Goal: Transaction & Acquisition: Download file/media

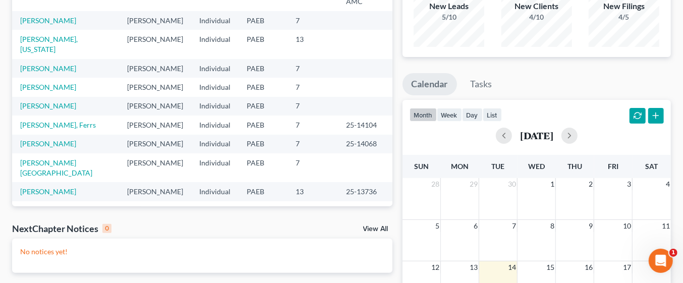
scroll to position [111, 0]
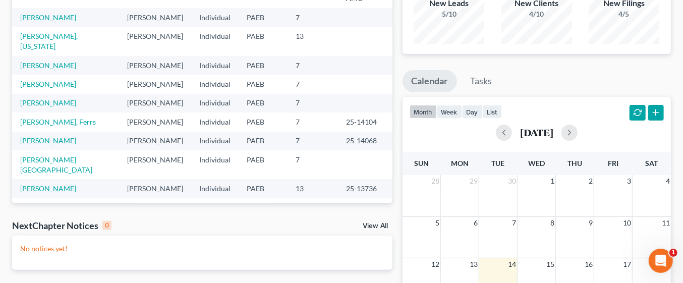
click at [131, 56] on td "[PERSON_NAME]" at bounding box center [155, 65] width 72 height 19
click at [57, 61] on link "[PERSON_NAME]" at bounding box center [48, 65] width 56 height 9
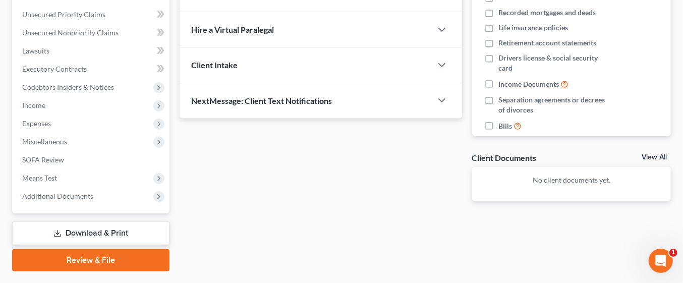
scroll to position [251, 0]
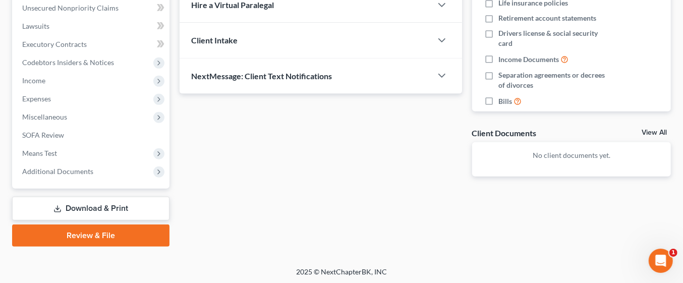
click at [131, 204] on link "Download & Print" at bounding box center [90, 209] width 157 height 24
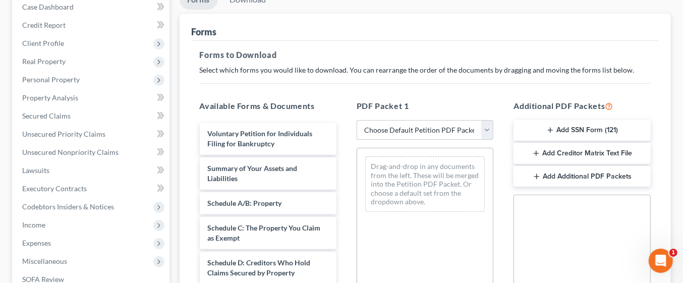
scroll to position [126, 0]
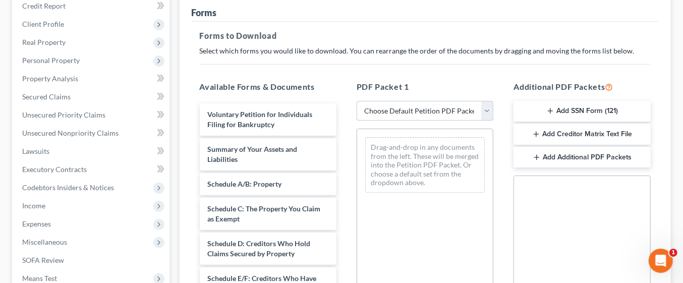
click at [488, 106] on select "Choose Default Petition PDF Packet Complete Bankruptcy Petition (all forms and …" at bounding box center [424, 111] width 137 height 20
select select "0"
click at [356, 101] on select "Choose Default Petition PDF Packet Complete Bankruptcy Petition (all forms and …" at bounding box center [424, 111] width 137 height 20
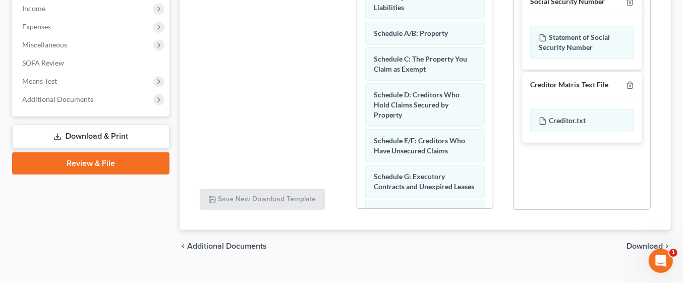
scroll to position [339, 0]
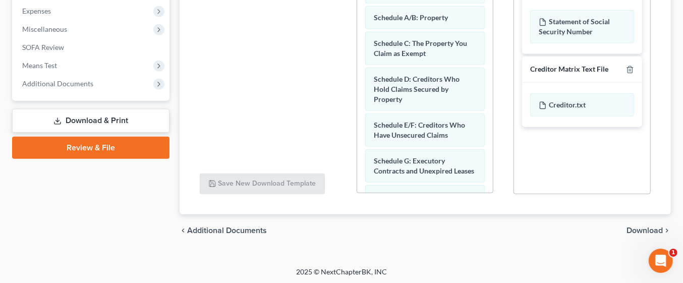
click at [644, 226] on span "Download" at bounding box center [644, 230] width 36 height 8
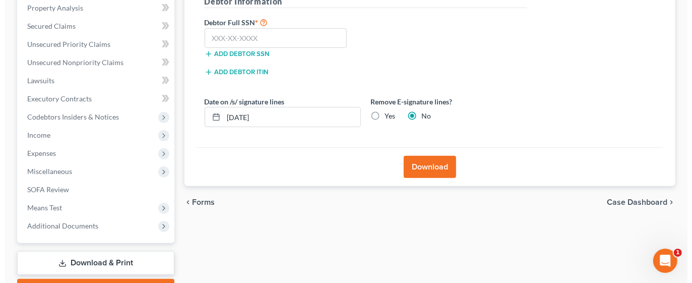
scroll to position [194, 0]
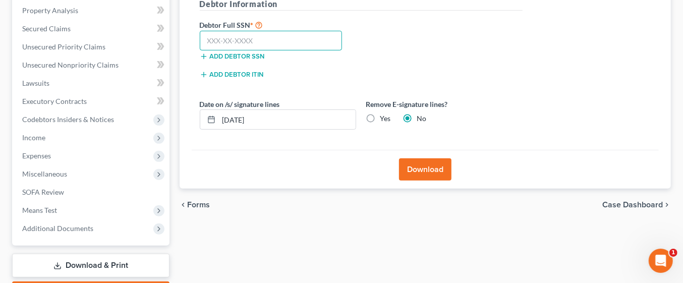
paste input "558-29-0886"
type input "558-29-0886"
click at [447, 167] on button "Download" at bounding box center [425, 169] width 52 height 22
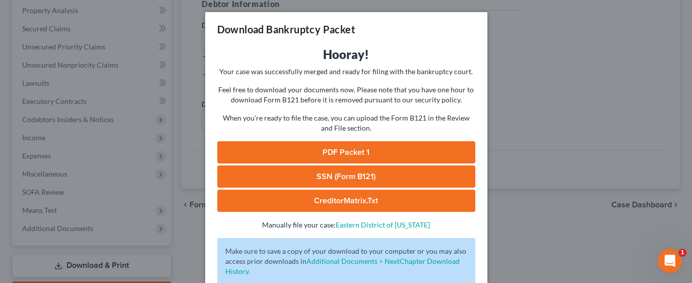
click at [390, 146] on link "PDF Packet 1" at bounding box center [346, 152] width 258 height 22
